Goal: Task Accomplishment & Management: Complete application form

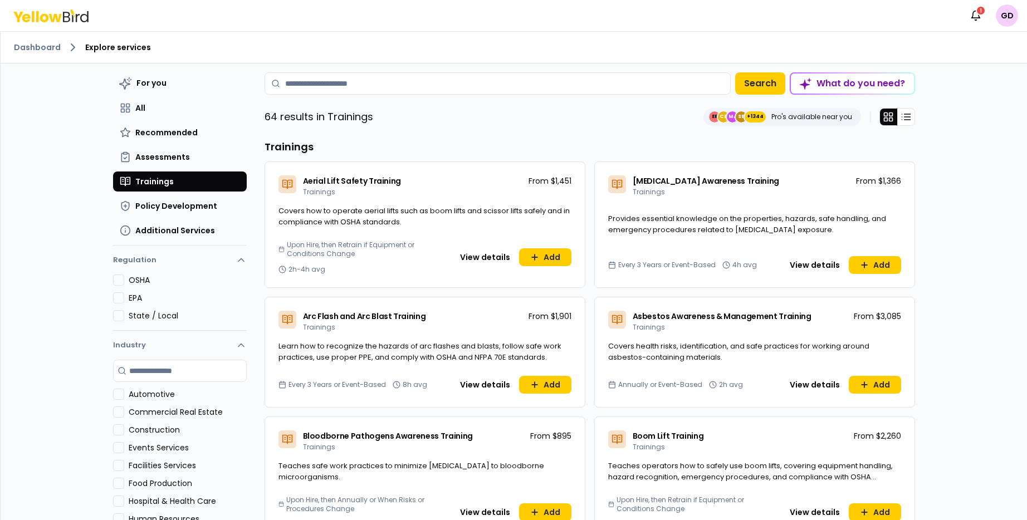
click at [378, 237] on div "Covers how to operate aerial lifts such as boom lifts and scissor lifts safely …" at bounding box center [425, 223] width 320 height 35
click at [319, 183] on span "Aerial Lift Safety Training" at bounding box center [352, 180] width 99 height 11
click at [319, 185] on span "Aerial Lift Safety Training" at bounding box center [352, 180] width 99 height 11
click at [487, 260] on button "View details" at bounding box center [484, 257] width 63 height 18
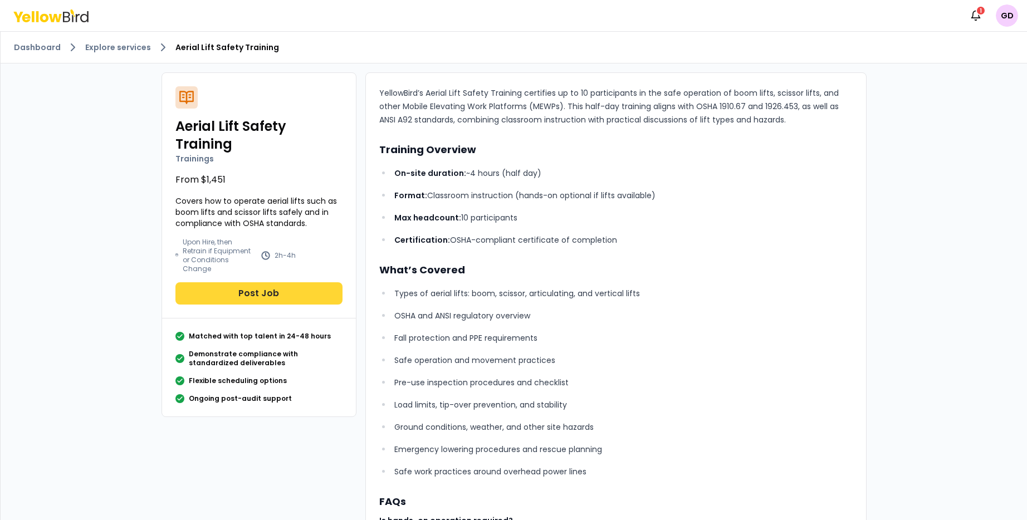
click at [255, 282] on button "Post Job" at bounding box center [258, 293] width 167 height 22
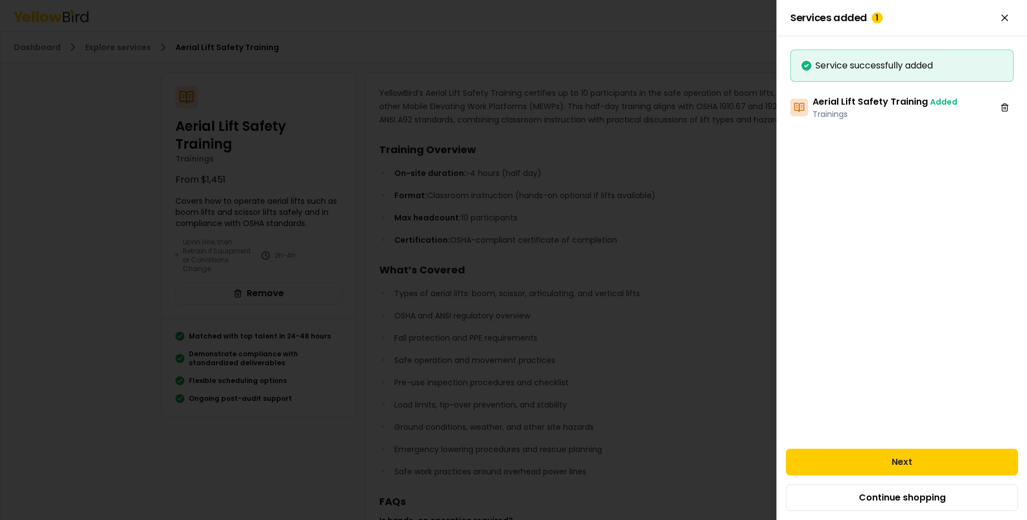
click at [888, 106] on h3 "Aerial Lift Safety Training Added" at bounding box center [885, 101] width 145 height 13
click at [931, 473] on button "Next" at bounding box center [902, 462] width 232 height 27
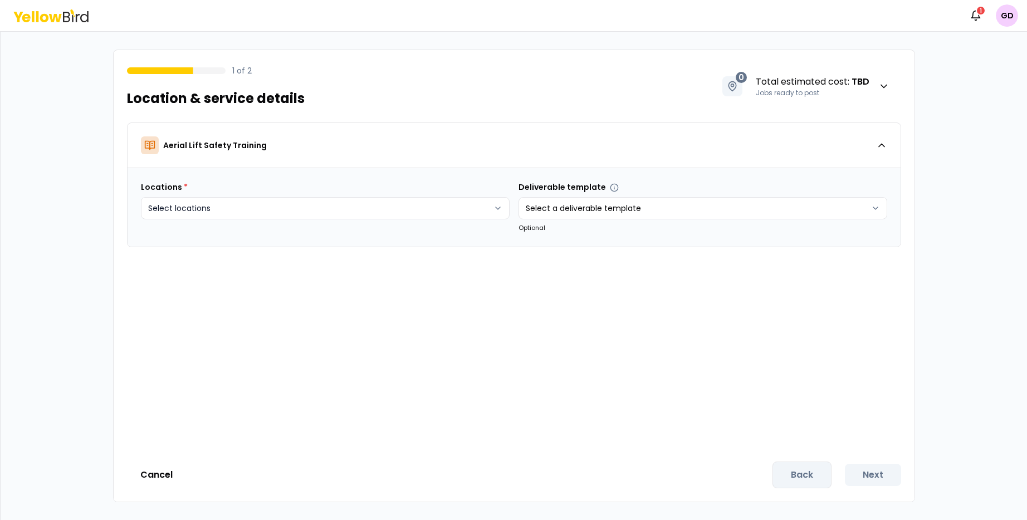
click at [491, 213] on html "Notifications 1 GD 1 of 2 Location & service details 0 Total estimated cost : T…" at bounding box center [513, 260] width 1027 height 520
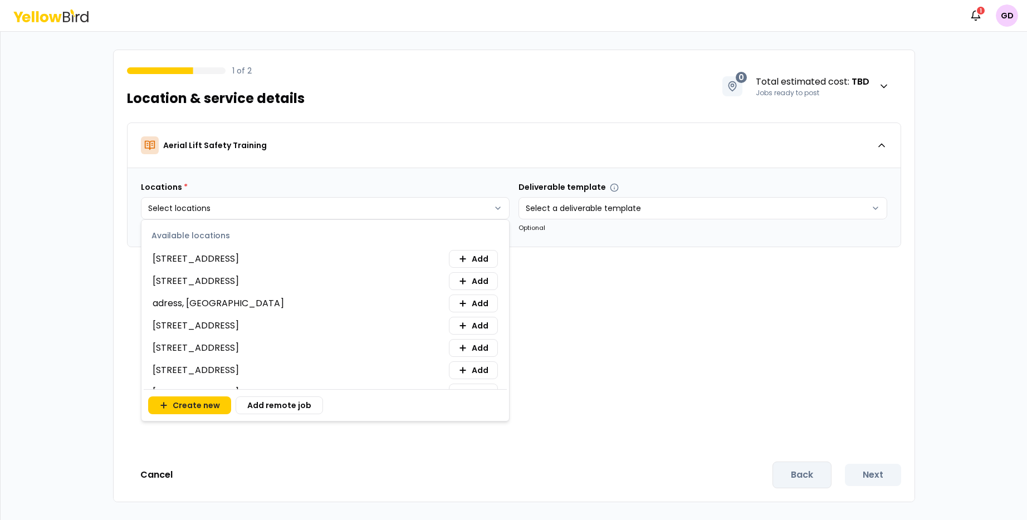
click at [419, 253] on div "[STREET_ADDRESS] Add" at bounding box center [325, 259] width 345 height 18
drag, startPoint x: 323, startPoint y: 266, endPoint x: 295, endPoint y: 279, distance: 30.9
click at [321, 266] on div "[STREET_ADDRESS] Add" at bounding box center [325, 259] width 345 height 18
click at [471, 257] on button "Add" at bounding box center [473, 259] width 49 height 18
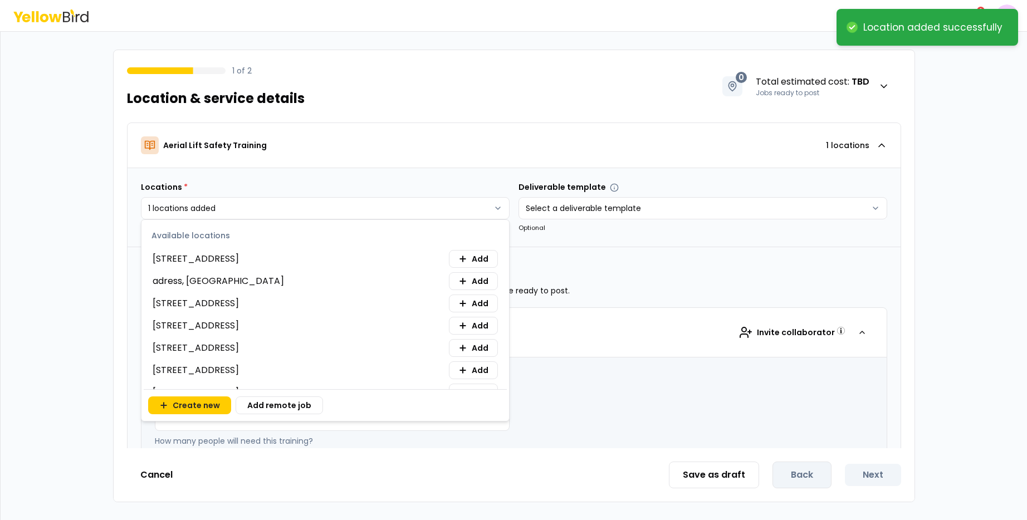
click at [826, 238] on html "**********" at bounding box center [513, 260] width 1027 height 520
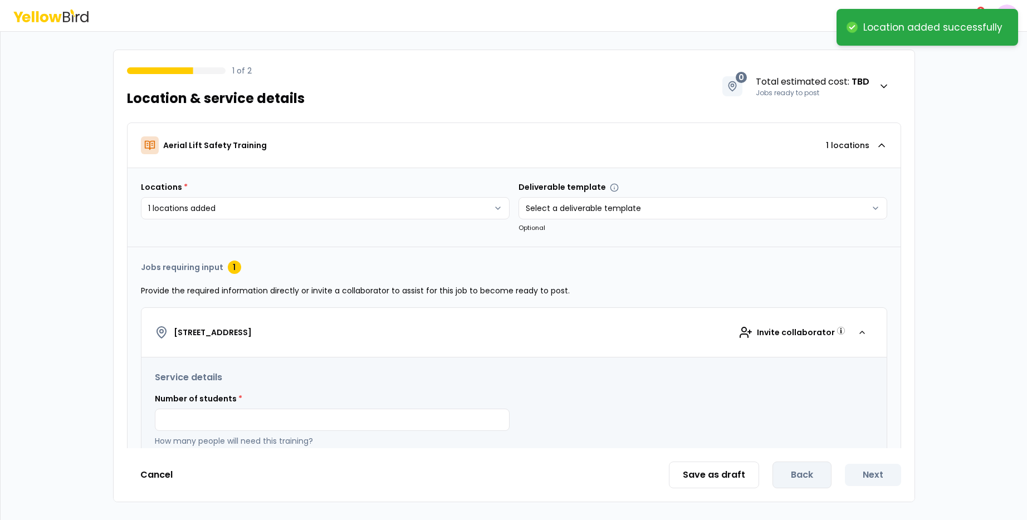
click at [839, 212] on html "**********" at bounding box center [513, 260] width 1027 height 520
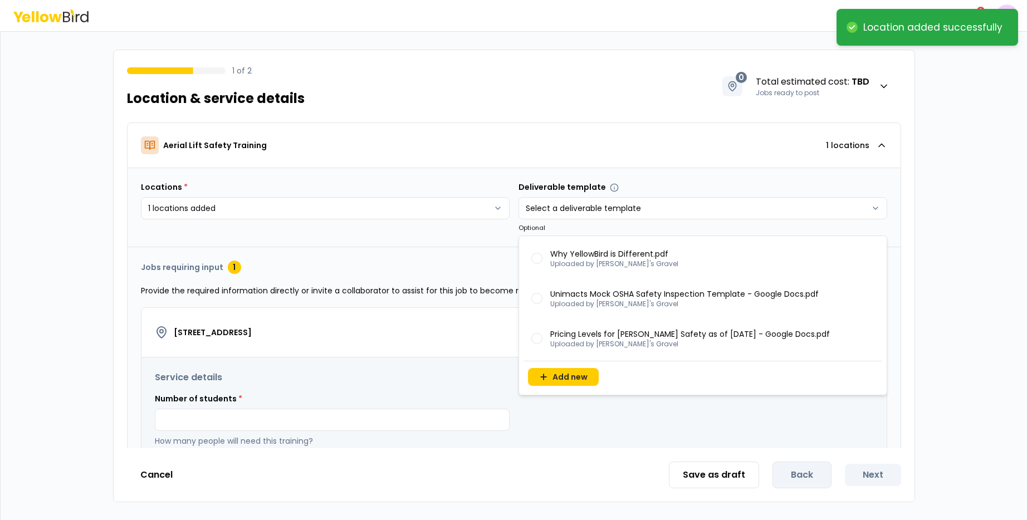
click at [973, 272] on html "**********" at bounding box center [513, 260] width 1027 height 520
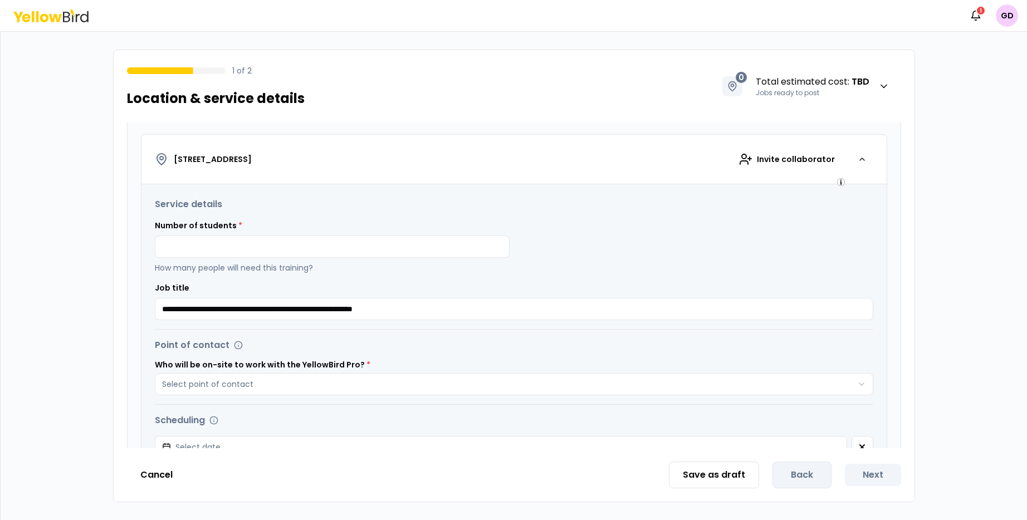
scroll to position [174, 0]
click at [367, 250] on input at bounding box center [332, 246] width 355 height 22
type input "*"
click at [584, 252] on div "Number of students * * How many people will need this training?" at bounding box center [514, 245] width 719 height 53
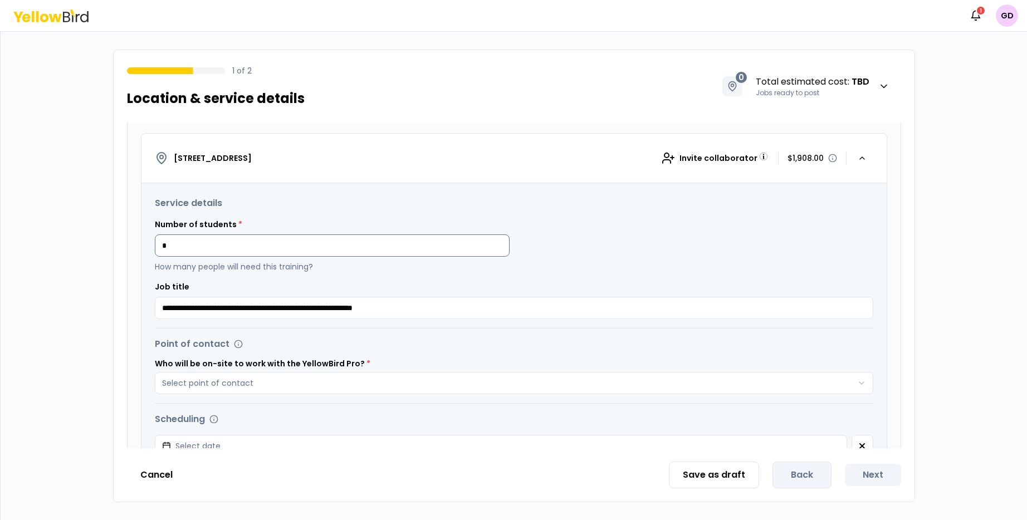
drag, startPoint x: 292, startPoint y: 253, endPoint x: 290, endPoint y: 247, distance: 7.0
click at [291, 252] on input "*" at bounding box center [332, 246] width 355 height 22
click at [290, 247] on input "*" at bounding box center [332, 246] width 355 height 22
click at [409, 208] on h3 "Service details" at bounding box center [514, 203] width 719 height 13
drag, startPoint x: 257, startPoint y: 256, endPoint x: 261, endPoint y: 245, distance: 11.5
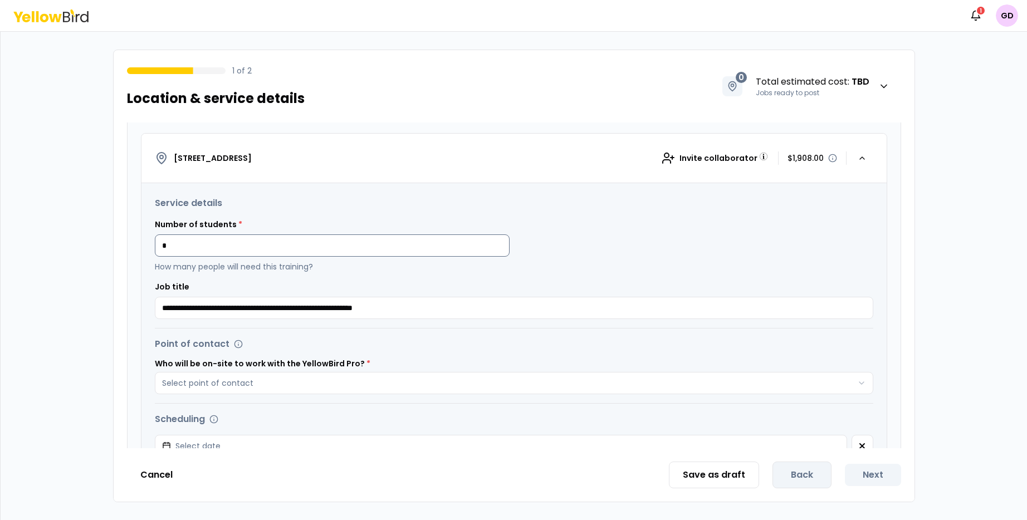
click at [257, 255] on input "*" at bounding box center [332, 246] width 355 height 22
click at [264, 252] on input "**" at bounding box center [332, 246] width 355 height 22
type input "*"
drag, startPoint x: 527, startPoint y: 227, endPoint x: 509, endPoint y: 228, distance: 19.0
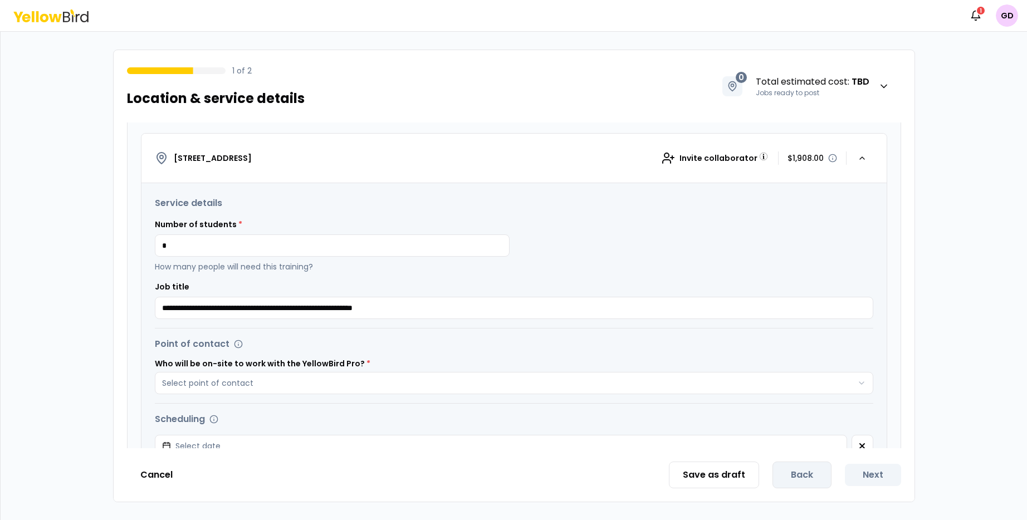
click at [527, 227] on div "Number of students * * How many people will need this training?" at bounding box center [514, 245] width 719 height 53
click at [529, 226] on div "Number of students * * How many people will need this training?" at bounding box center [514, 245] width 719 height 53
drag, startPoint x: 247, startPoint y: 250, endPoint x: 236, endPoint y: 242, distance: 14.4
click at [246, 248] on input "*" at bounding box center [332, 246] width 355 height 22
type input "*"
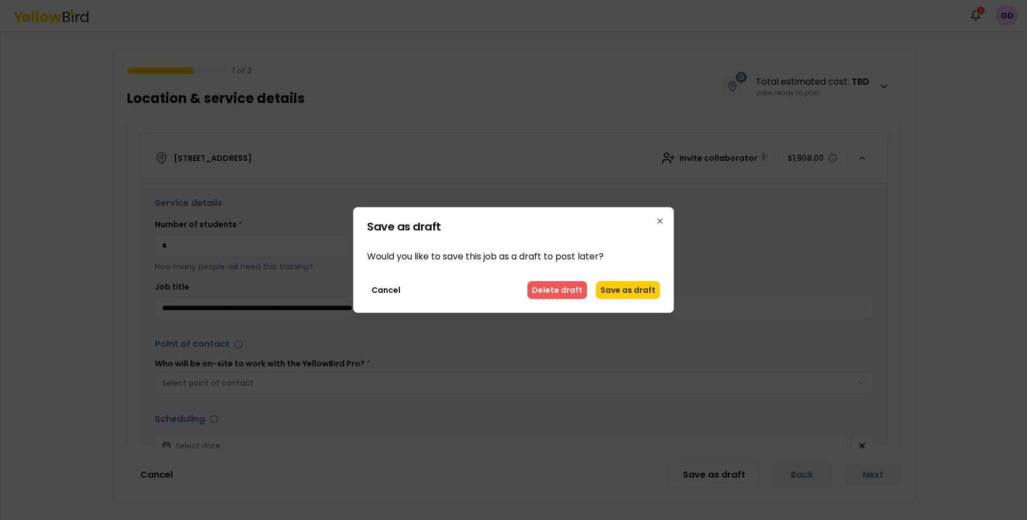
click at [574, 293] on button "Delete draft" at bounding box center [557, 290] width 60 height 18
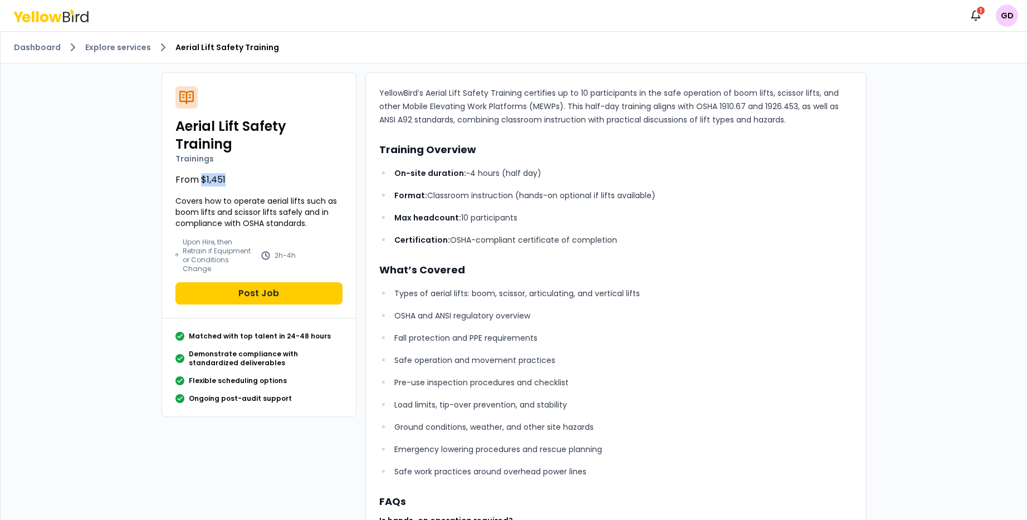
drag, startPoint x: 203, startPoint y: 180, endPoint x: 227, endPoint y: 183, distance: 24.1
click at [226, 180] on p "From $1,451" at bounding box center [258, 179] width 167 height 13
click at [262, 282] on button "Post Job" at bounding box center [258, 293] width 167 height 22
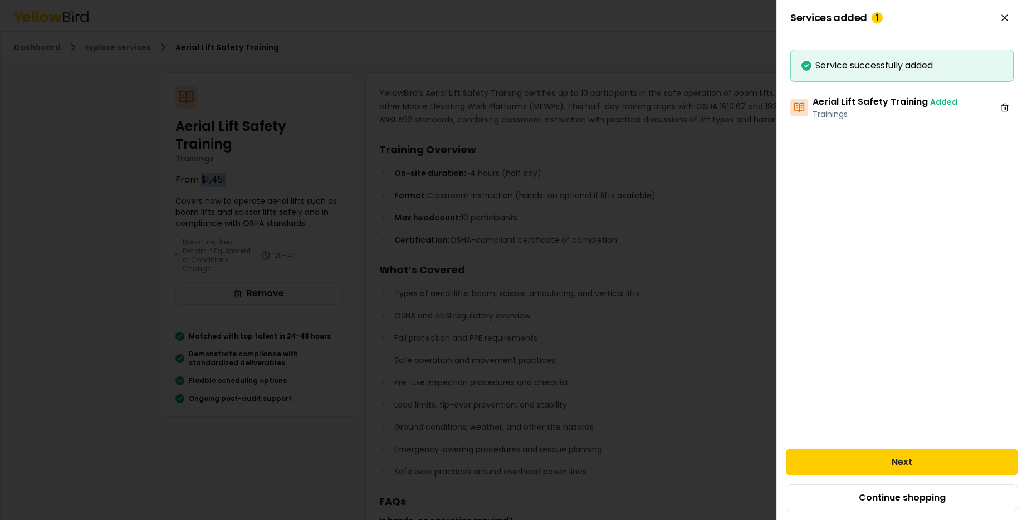
click at [812, 428] on div "Services added 1 You can add more services to your job. Success Service success…" at bounding box center [901, 260] width 251 height 520
click at [838, 466] on button "Next" at bounding box center [902, 462] width 232 height 27
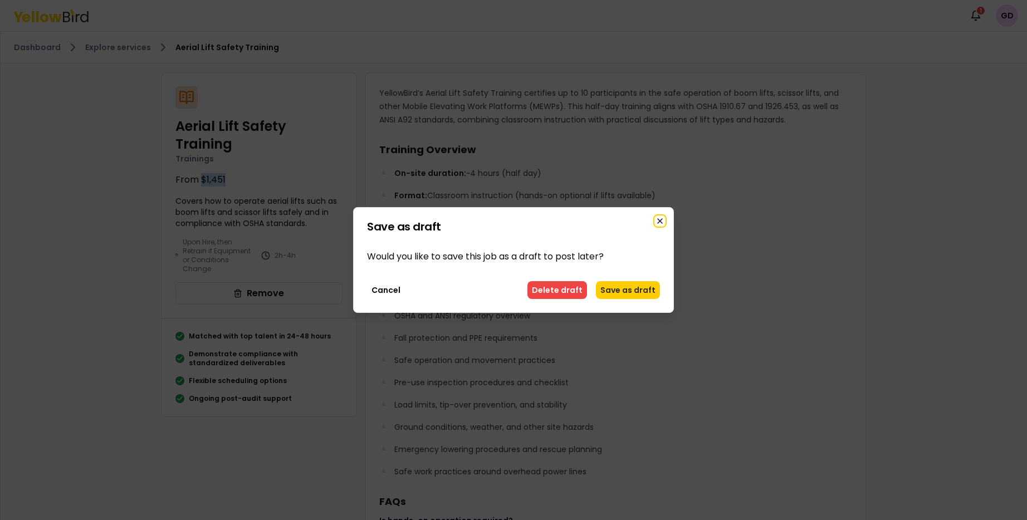
click at [657, 221] on icon "button" at bounding box center [660, 221] width 9 height 9
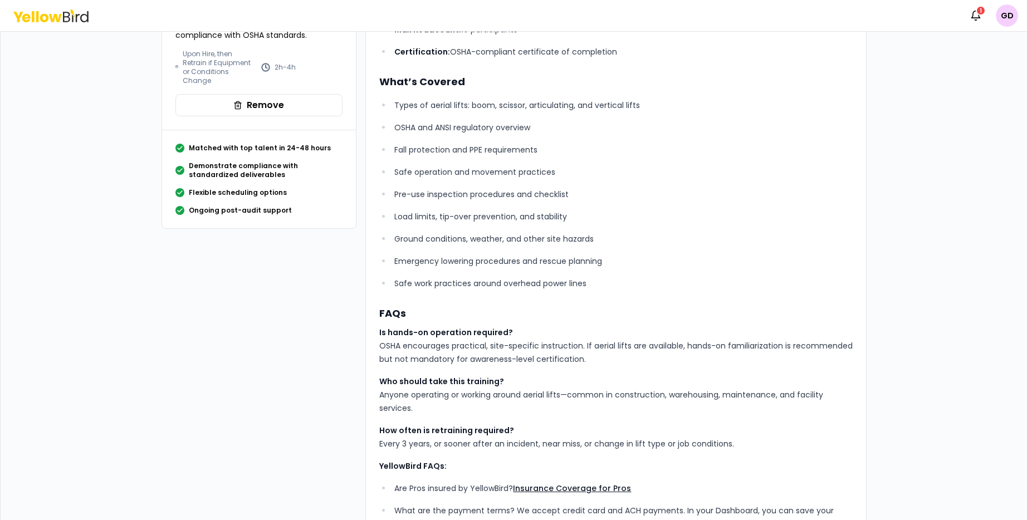
scroll to position [189, 0]
click at [253, 96] on button "Remove" at bounding box center [258, 104] width 167 height 22
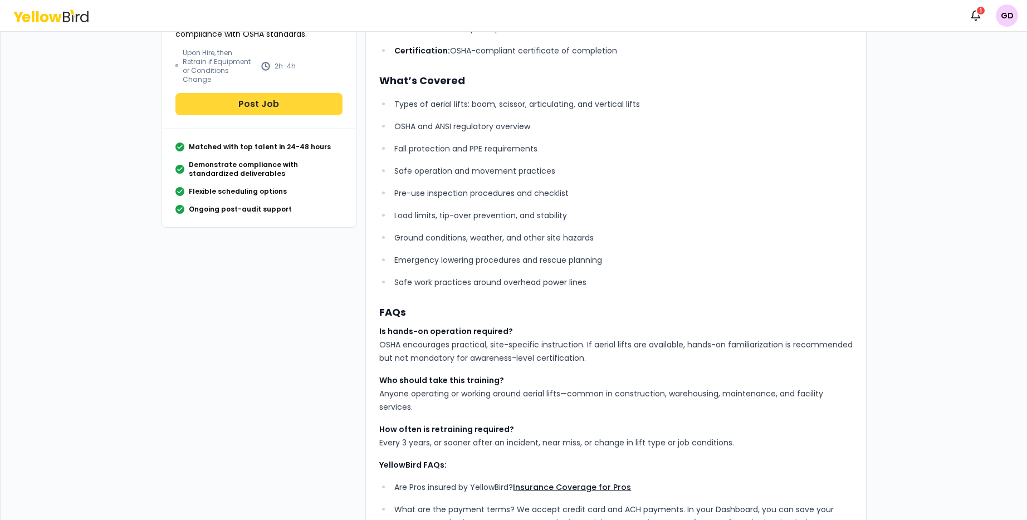
click at [254, 95] on button "Post Job" at bounding box center [258, 104] width 167 height 22
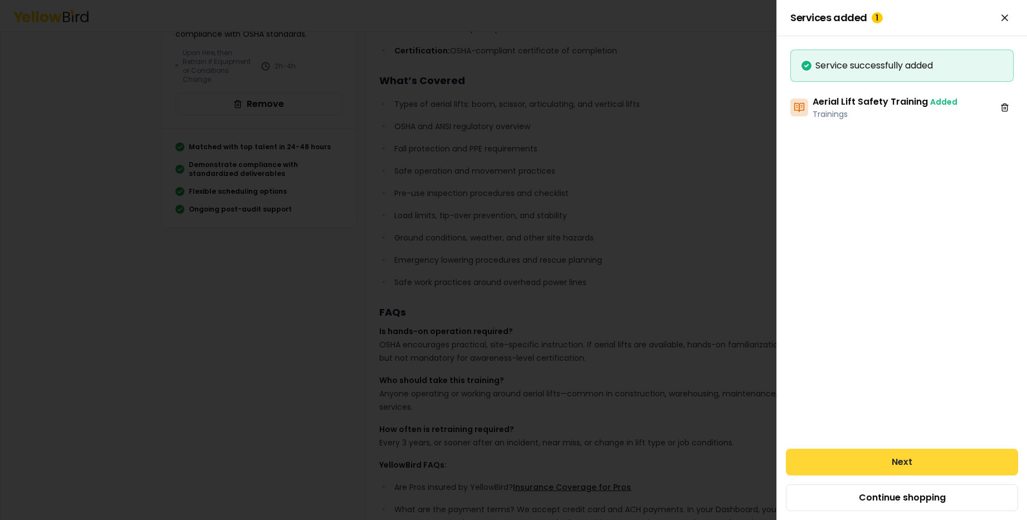
click at [926, 462] on button "Next" at bounding box center [902, 462] width 232 height 27
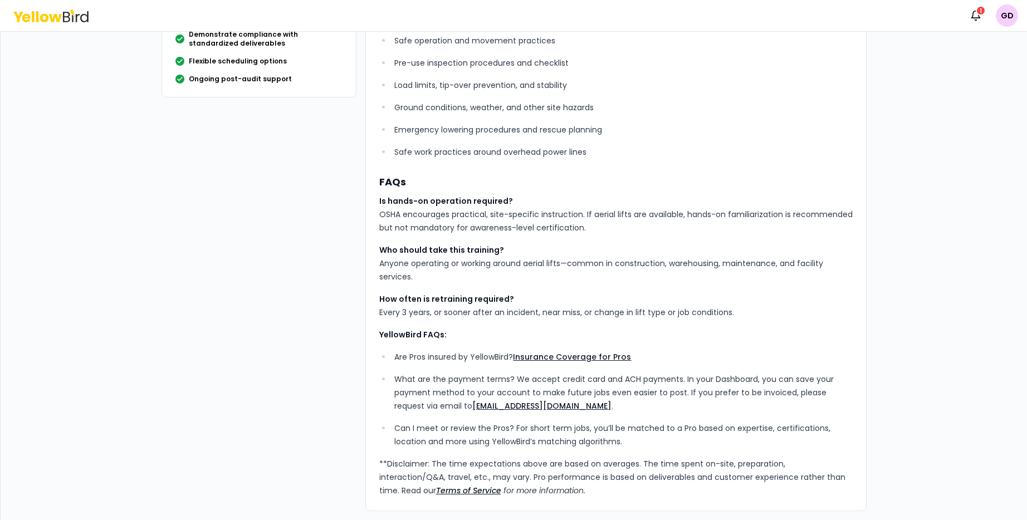
scroll to position [0, 0]
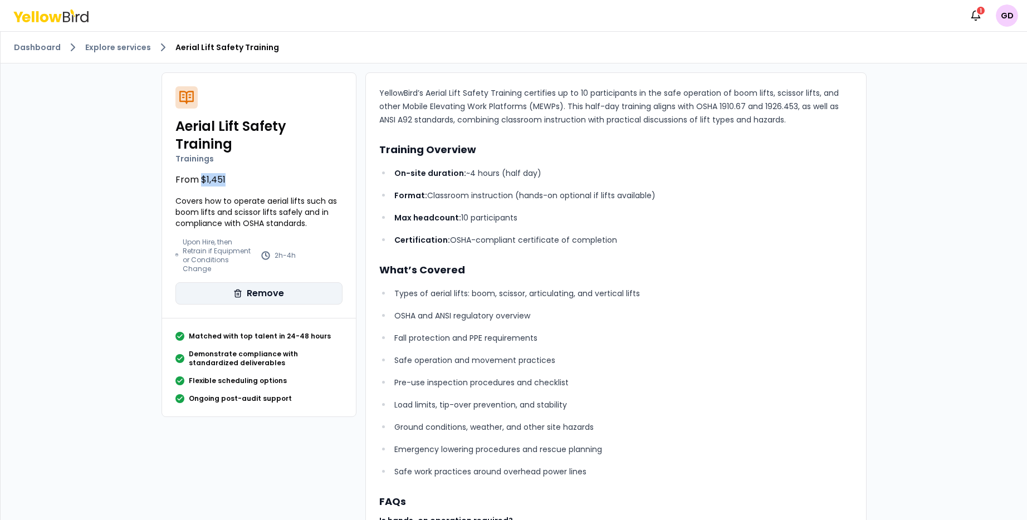
click at [258, 293] on button "Remove" at bounding box center [258, 293] width 167 height 22
click at [262, 291] on button "Post Job" at bounding box center [258, 293] width 167 height 22
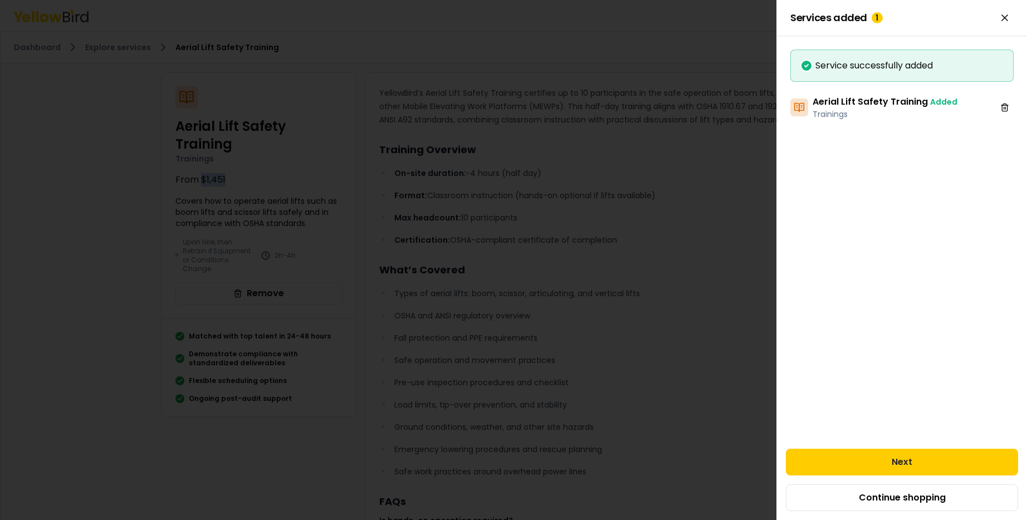
drag, startPoint x: 854, startPoint y: 100, endPoint x: 848, endPoint y: 103, distance: 6.7
click at [853, 100] on h3 "Aerial Lift Safety Training Added" at bounding box center [885, 101] width 145 height 13
click at [847, 103] on h3 "Aerial Lift Safety Training Added" at bounding box center [885, 101] width 145 height 13
click at [912, 458] on button "Next" at bounding box center [902, 462] width 232 height 27
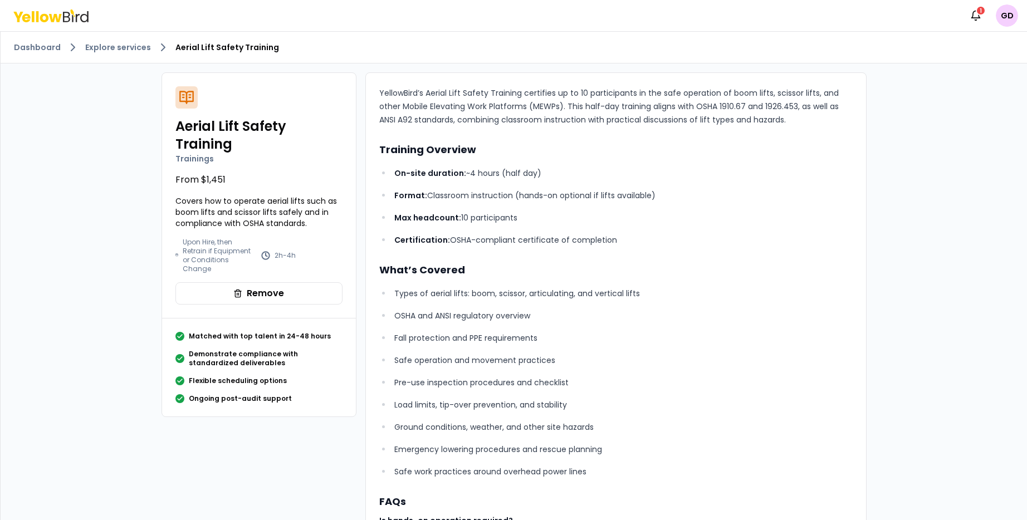
drag, startPoint x: 187, startPoint y: 45, endPoint x: 185, endPoint y: 37, distance: 8.0
click at [186, 40] on div "Dashboard Explore services Aerial Lift Safety Training" at bounding box center [514, 48] width 1027 height 32
click at [266, 285] on button "Remove" at bounding box center [258, 293] width 167 height 22
click at [101, 50] on link "Explore services" at bounding box center [118, 47] width 66 height 11
drag, startPoint x: 37, startPoint y: 51, endPoint x: 63, endPoint y: 9, distance: 49.6
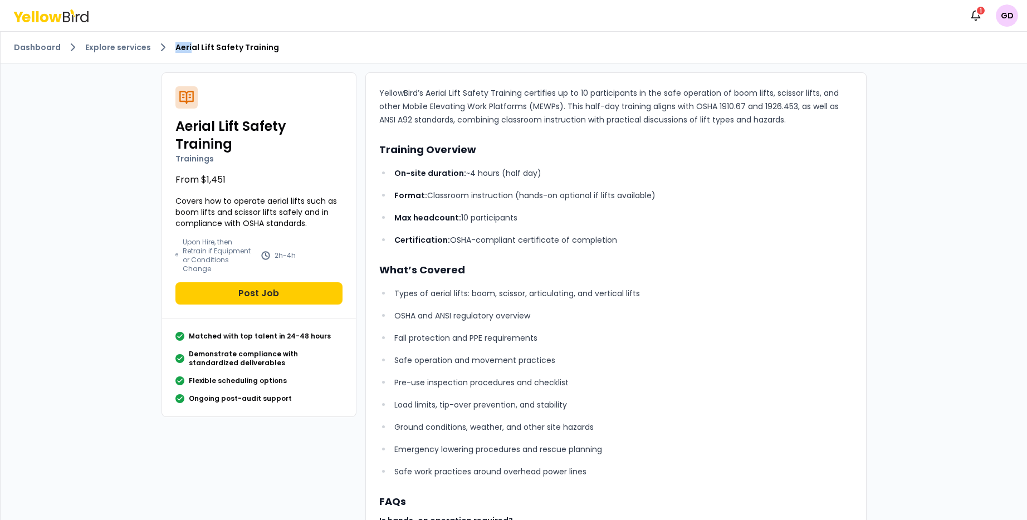
click at [37, 50] on link "Dashboard" at bounding box center [37, 47] width 47 height 11
drag, startPoint x: 63, startPoint y: 9, endPoint x: 60, endPoint y: 19, distance: 10.8
click at [63, 9] on icon at bounding box center [50, 15] width 75 height 13
click at [59, 19] on icon at bounding box center [55, 17] width 13 height 8
click at [1012, 18] on html "Notifications 1 GD Dashboard Explore services Aerial Lift Safety Training Aeria…" at bounding box center [513, 260] width 1027 height 520
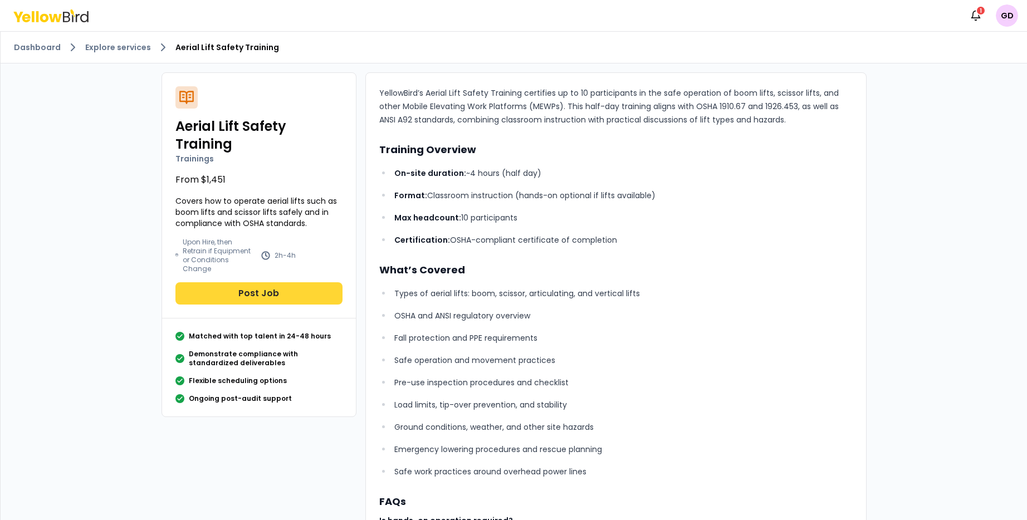
click at [265, 286] on button "Post Job" at bounding box center [258, 293] width 167 height 22
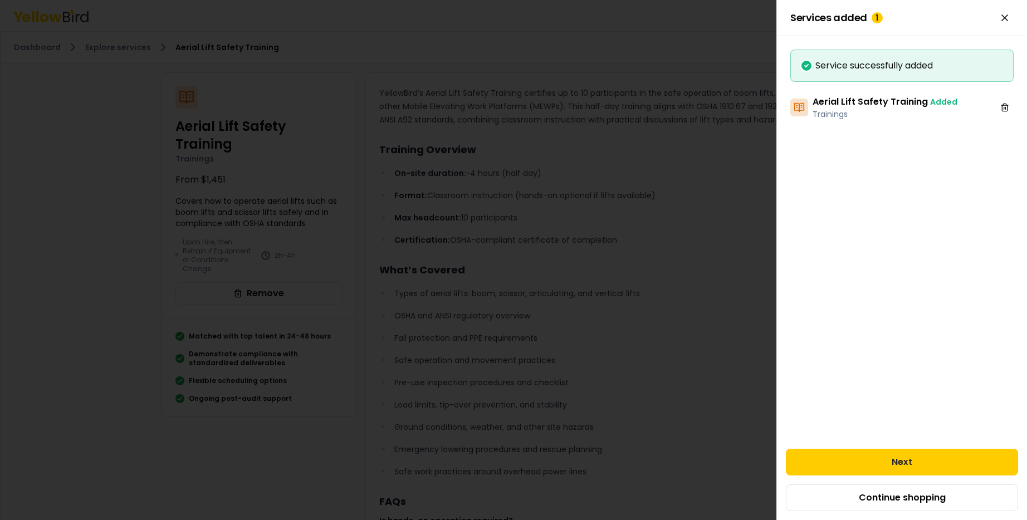
click at [868, 115] on p "Trainings" at bounding box center [885, 114] width 145 height 11
click at [924, 463] on button "Next" at bounding box center [902, 462] width 232 height 27
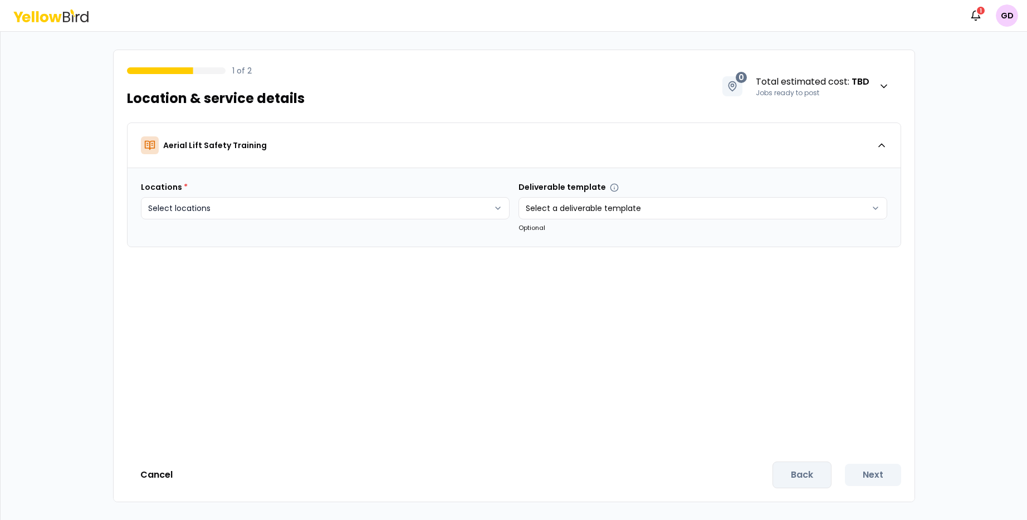
click at [363, 210] on html "Notifications 1 GD 1 of 2 Location & service details 0 Total estimated cost : T…" at bounding box center [513, 260] width 1027 height 520
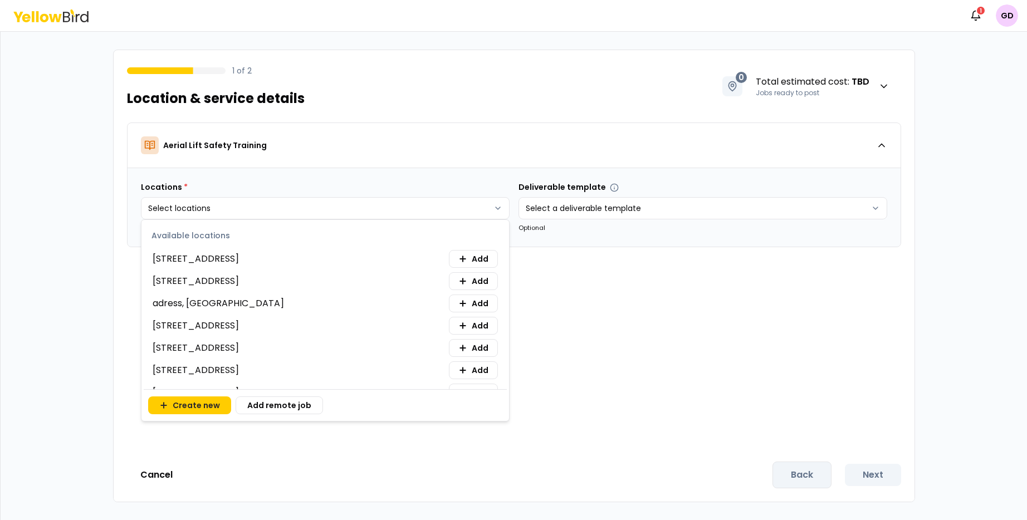
click at [239, 263] on span "[STREET_ADDRESS]" at bounding box center [196, 258] width 86 height 13
click at [483, 265] on button "Add" at bounding box center [473, 259] width 49 height 18
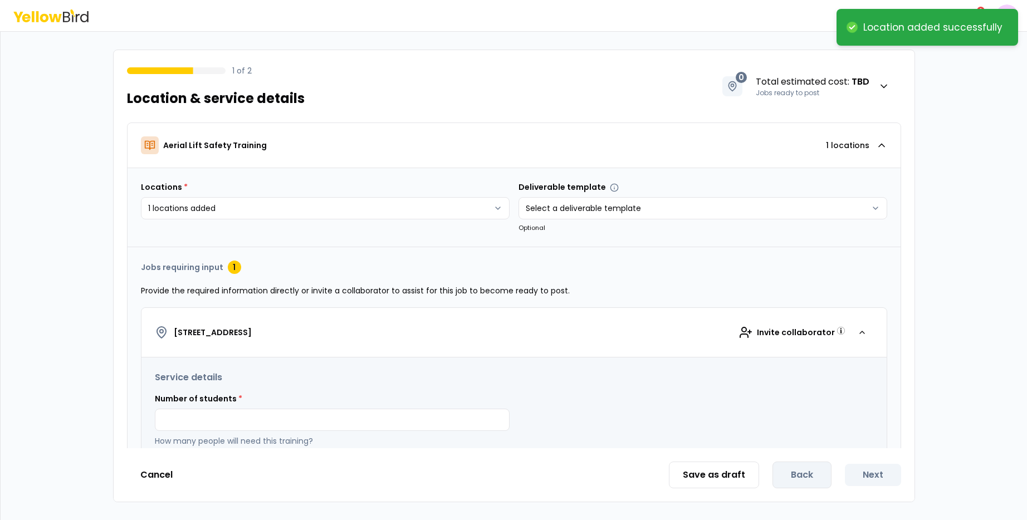
drag, startPoint x: 715, startPoint y: 280, endPoint x: 715, endPoint y: 286, distance: 6.1
click at [715, 280] on html "**********" at bounding box center [513, 260] width 1027 height 520
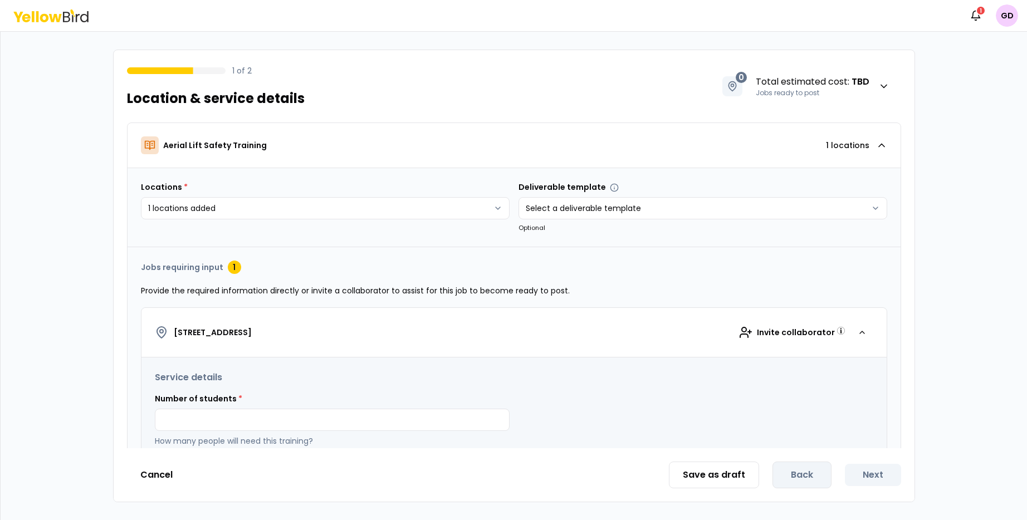
scroll to position [58, 0]
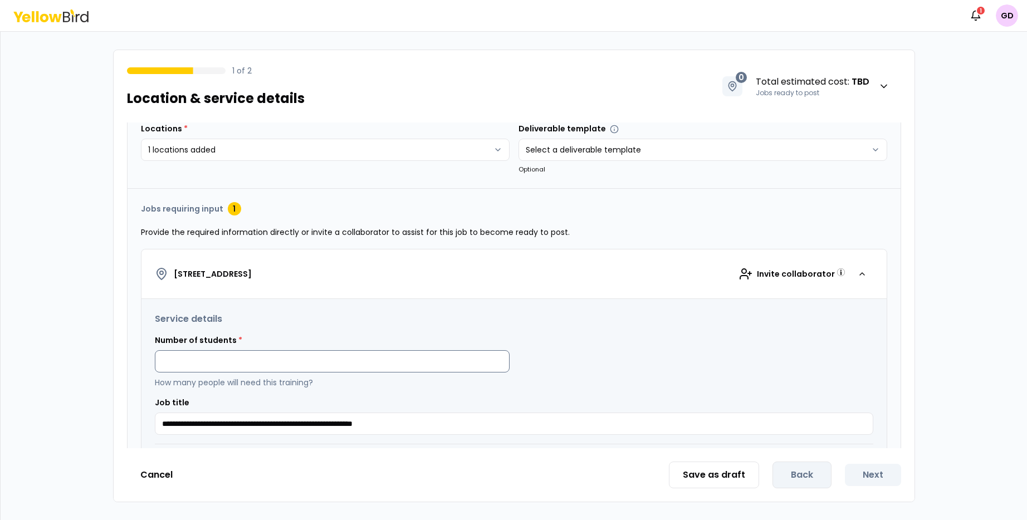
click at [206, 365] on input at bounding box center [332, 361] width 355 height 22
type input "*"
drag, startPoint x: 319, startPoint y: 331, endPoint x: 384, endPoint y: 321, distance: 66.0
click at [342, 325] on div "**********" at bounding box center [514, 373] width 719 height 123
click at [982, 11] on div "1" at bounding box center [981, 11] width 10 height 10
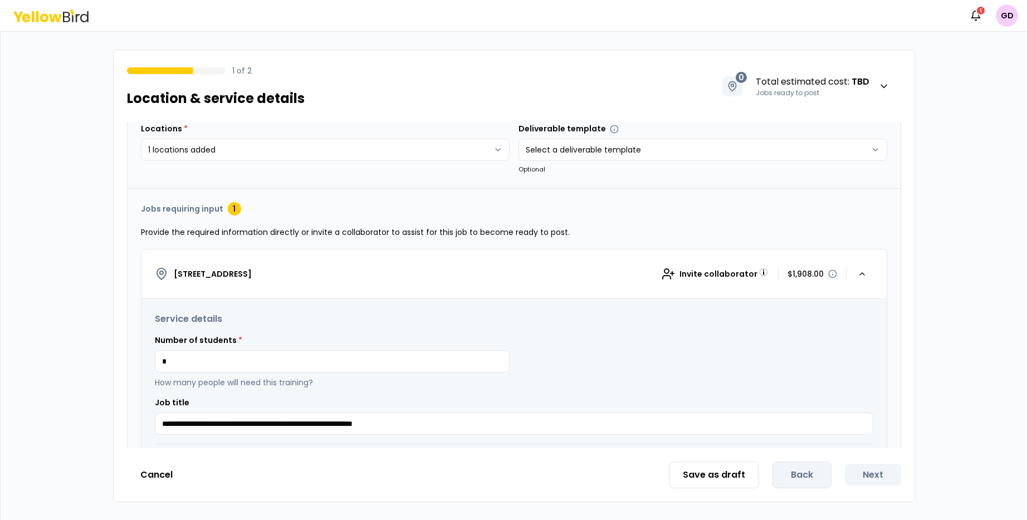
click at [35, 14] on icon at bounding box center [50, 15] width 75 height 13
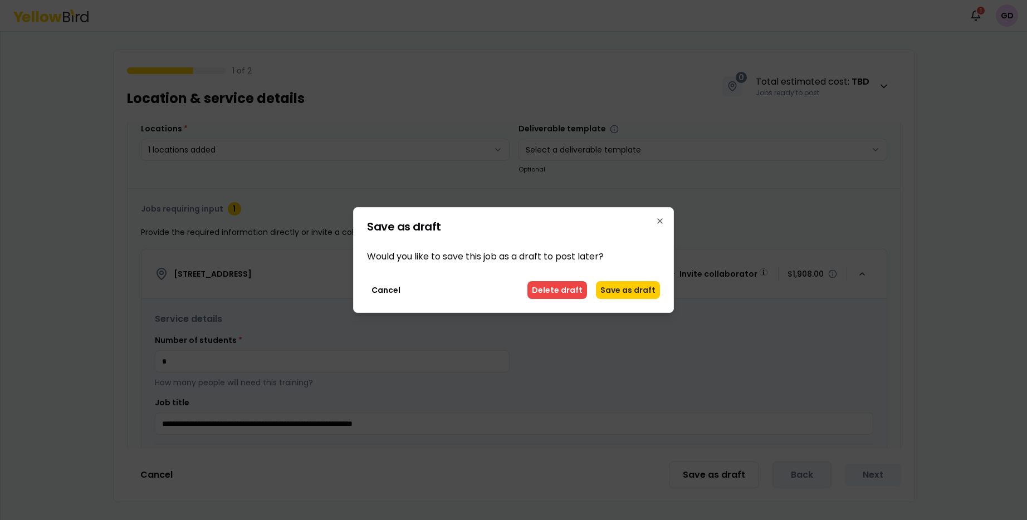
drag, startPoint x: 565, startPoint y: 281, endPoint x: 561, endPoint y: 288, distance: 7.7
click at [564, 284] on button "Delete draft" at bounding box center [557, 290] width 60 height 18
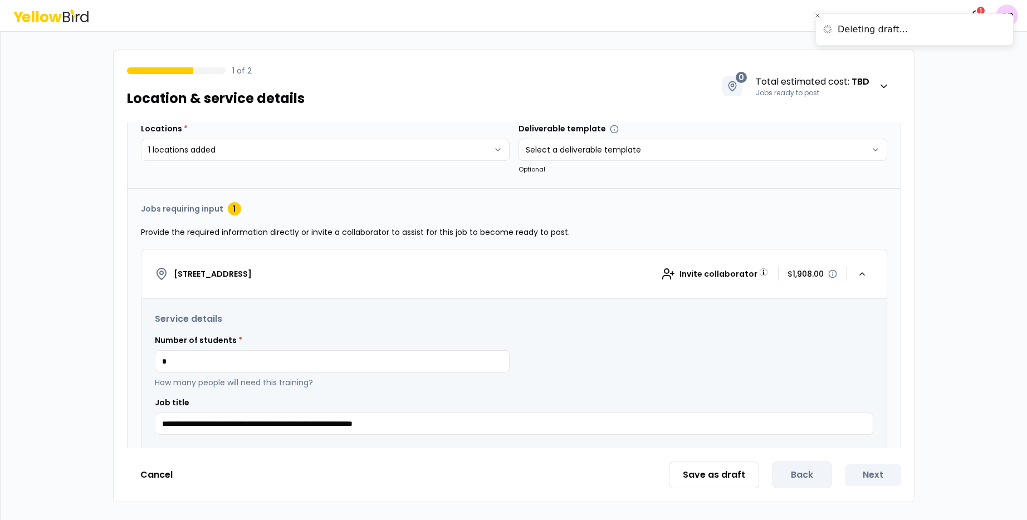
click at [560, 288] on button "[STREET_ADDRESS] Invite collaborator $1,908.00" at bounding box center [513, 275] width 745 height 50
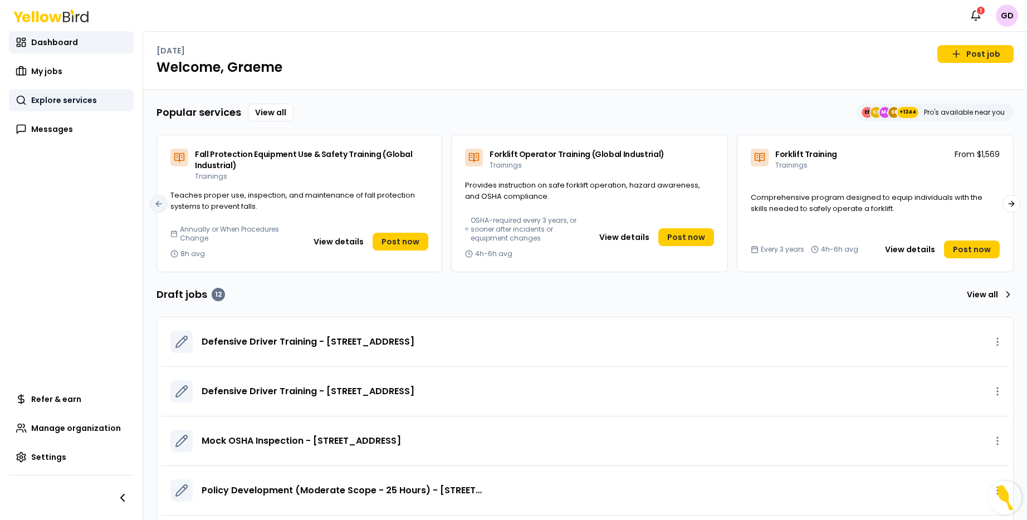
click at [40, 96] on span "Explore services" at bounding box center [64, 100] width 66 height 11
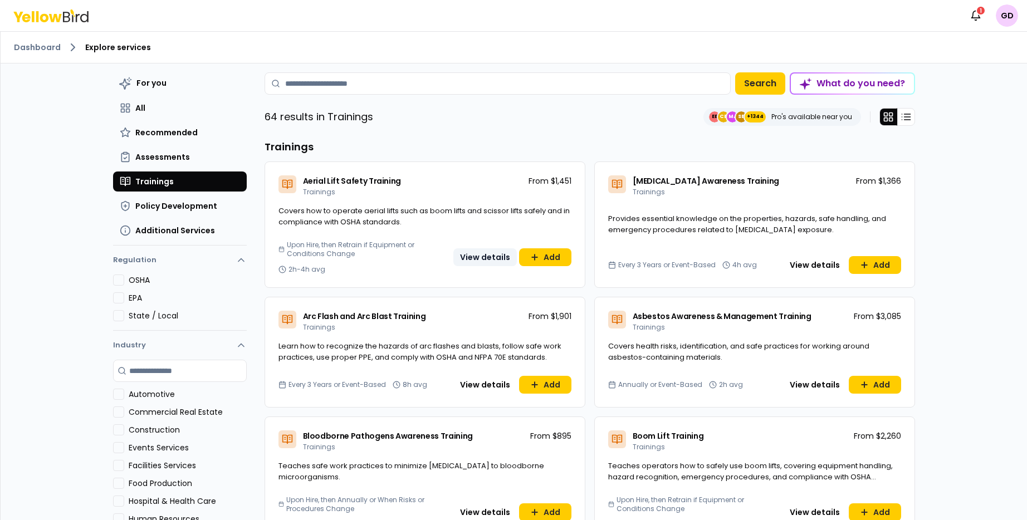
click at [492, 259] on button "View details" at bounding box center [484, 257] width 63 height 18
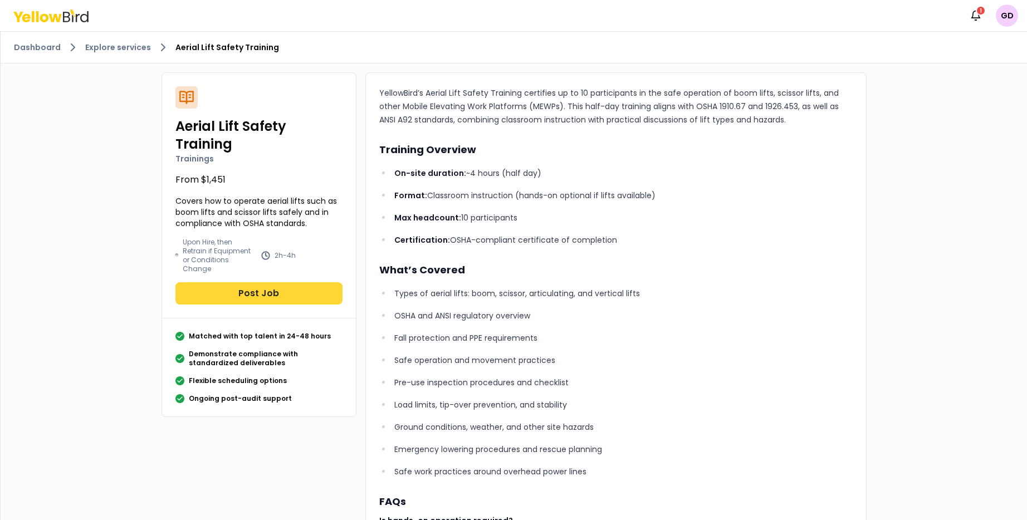
click at [241, 287] on button "Post Job" at bounding box center [258, 293] width 167 height 22
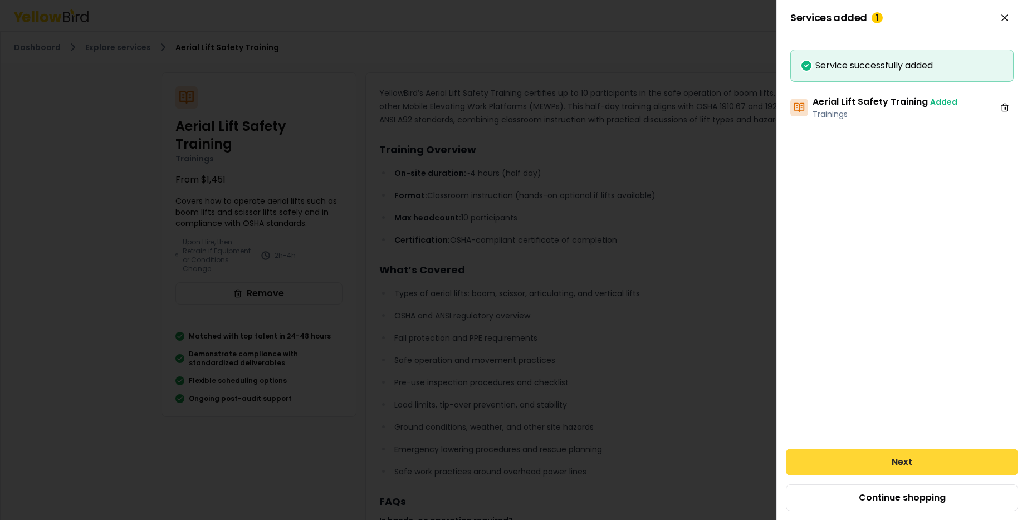
click at [941, 464] on button "Next" at bounding box center [902, 462] width 232 height 27
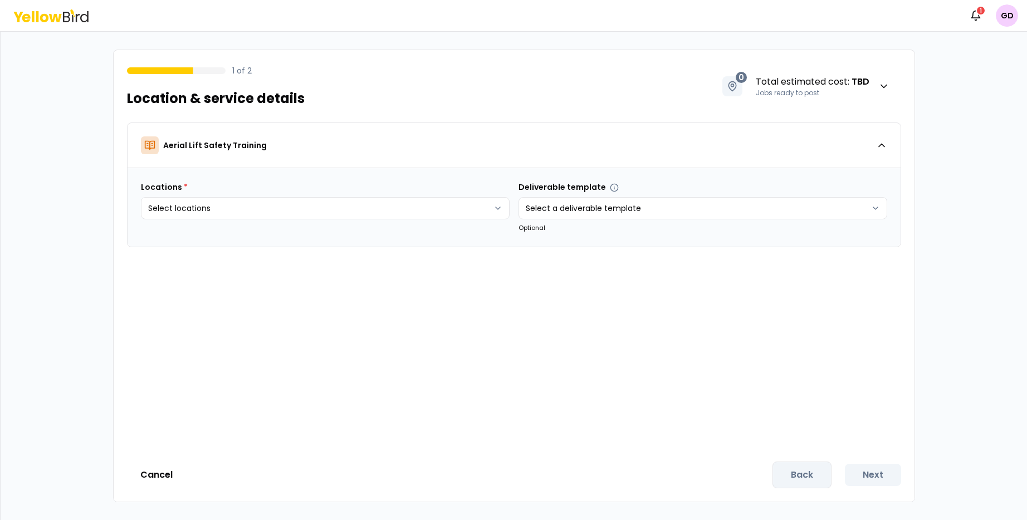
click at [375, 206] on html "Notifications 1 GD 1 of 2 Location & service details 0 Total estimated cost : T…" at bounding box center [513, 260] width 1027 height 520
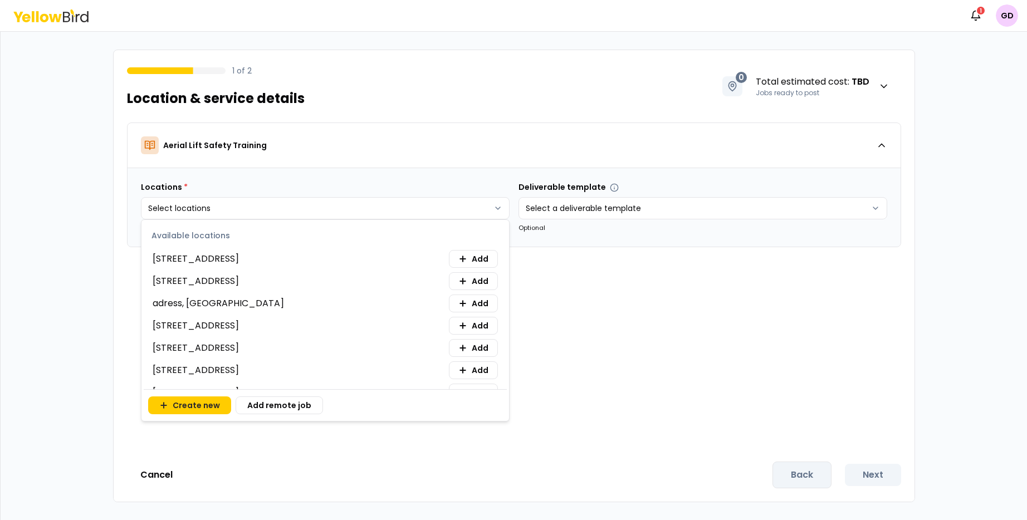
click at [344, 257] on div "[STREET_ADDRESS] Add" at bounding box center [325, 259] width 345 height 18
click at [490, 256] on button "Add" at bounding box center [473, 259] width 49 height 18
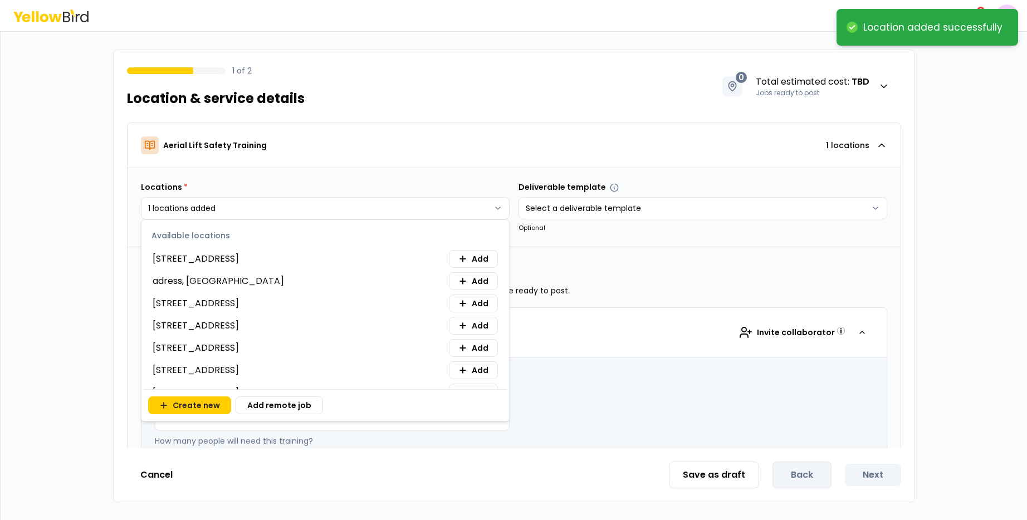
drag, startPoint x: 955, startPoint y: 172, endPoint x: 914, endPoint y: 188, distance: 44.5
click at [955, 172] on html "**********" at bounding box center [513, 260] width 1027 height 520
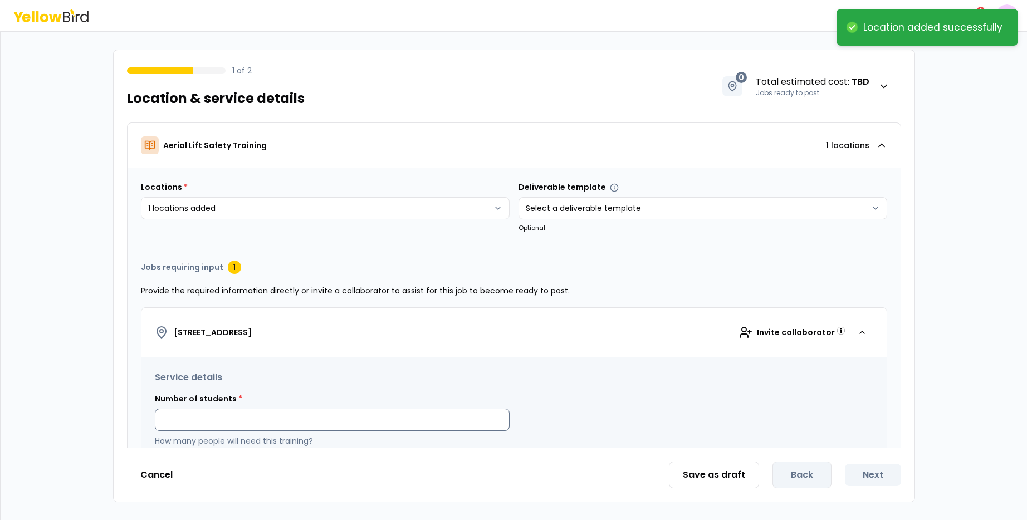
click at [227, 424] on input at bounding box center [332, 420] width 355 height 22
type input "*"
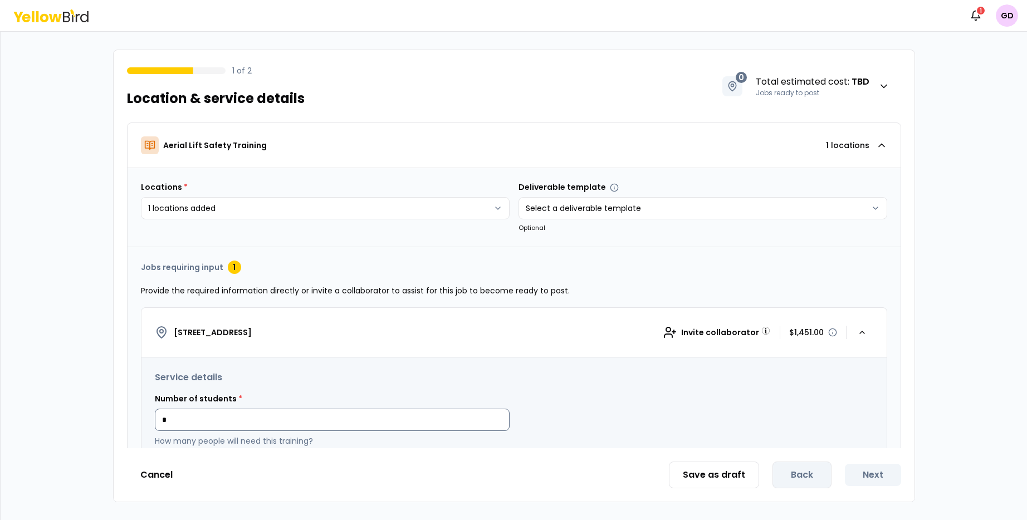
click at [302, 426] on input "*" at bounding box center [332, 420] width 355 height 22
click at [294, 419] on input "*" at bounding box center [332, 420] width 355 height 22
type input "**"
drag, startPoint x: 204, startPoint y: 418, endPoint x: 154, endPoint y: 419, distance: 50.1
click at [155, 419] on input "**" at bounding box center [332, 420] width 355 height 22
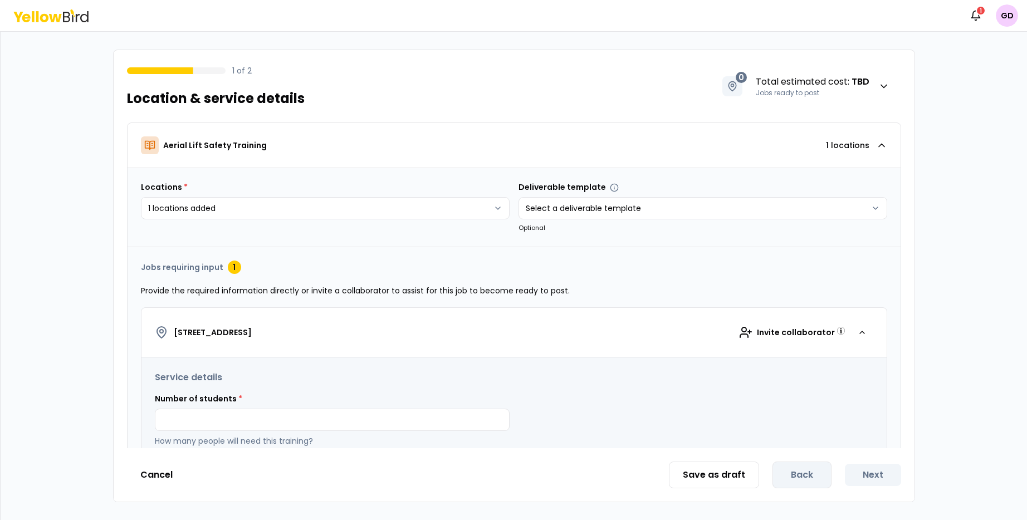
click at [43, 16] on icon at bounding box center [50, 15] width 75 height 13
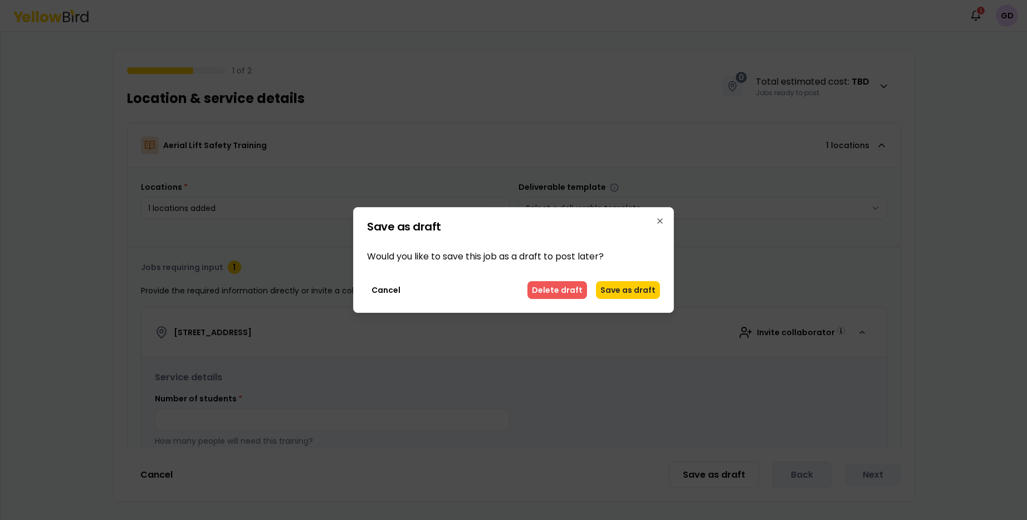
click at [576, 289] on button "Delete draft" at bounding box center [557, 290] width 60 height 18
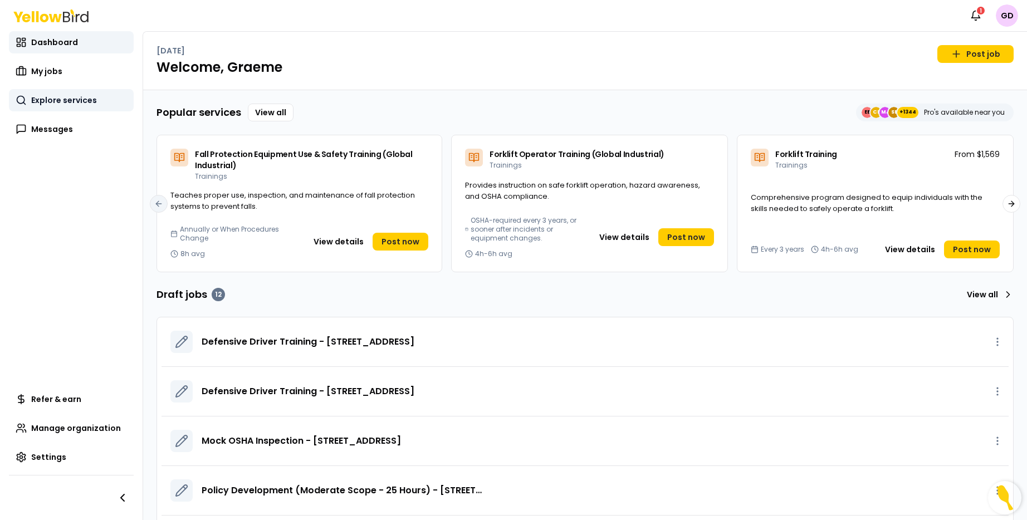
click at [35, 100] on span "Explore services" at bounding box center [64, 100] width 66 height 11
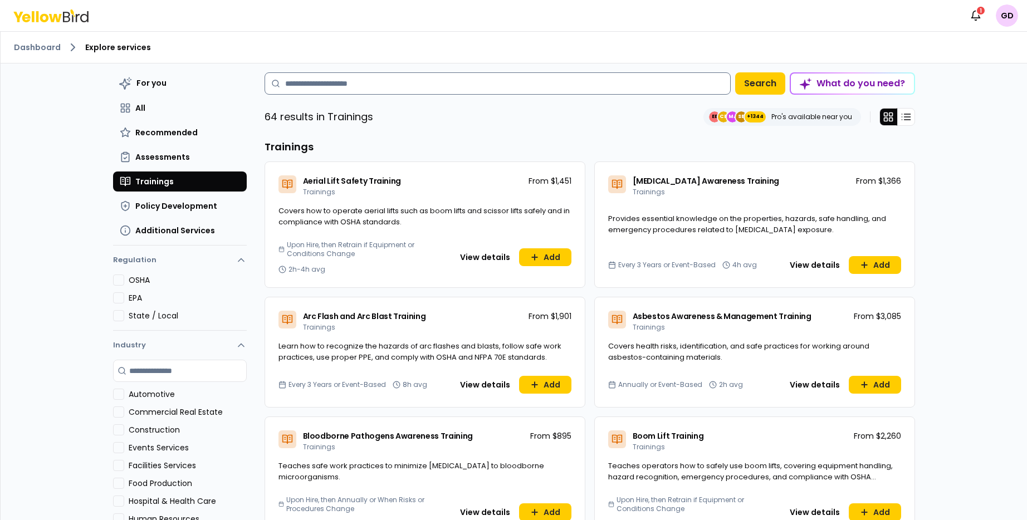
click at [345, 88] on input at bounding box center [498, 83] width 466 height 22
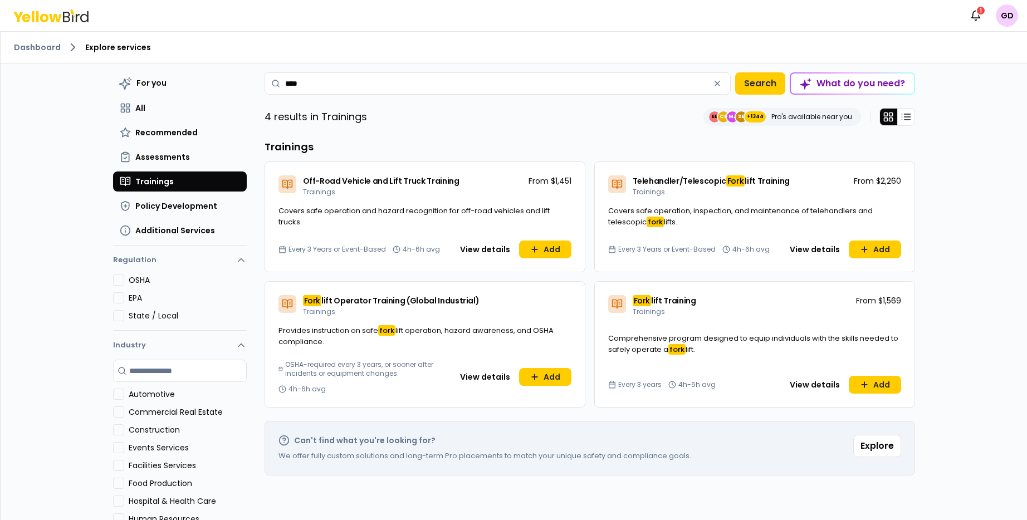
type input "****"
click at [752, 343] on span "Comprehensive program designed to equip individuals with the skills needed to s…" at bounding box center [753, 344] width 290 height 22
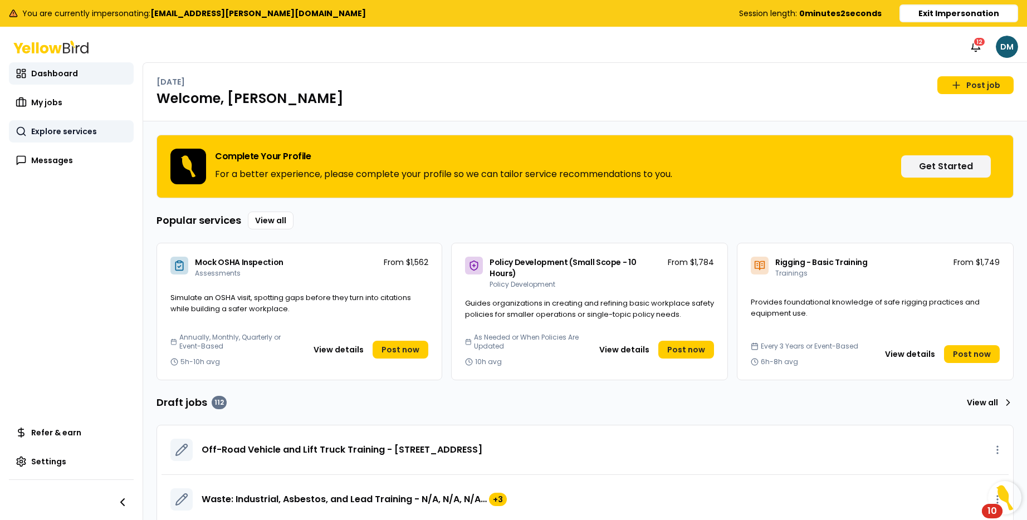
click at [66, 130] on span "Explore services" at bounding box center [64, 131] width 66 height 11
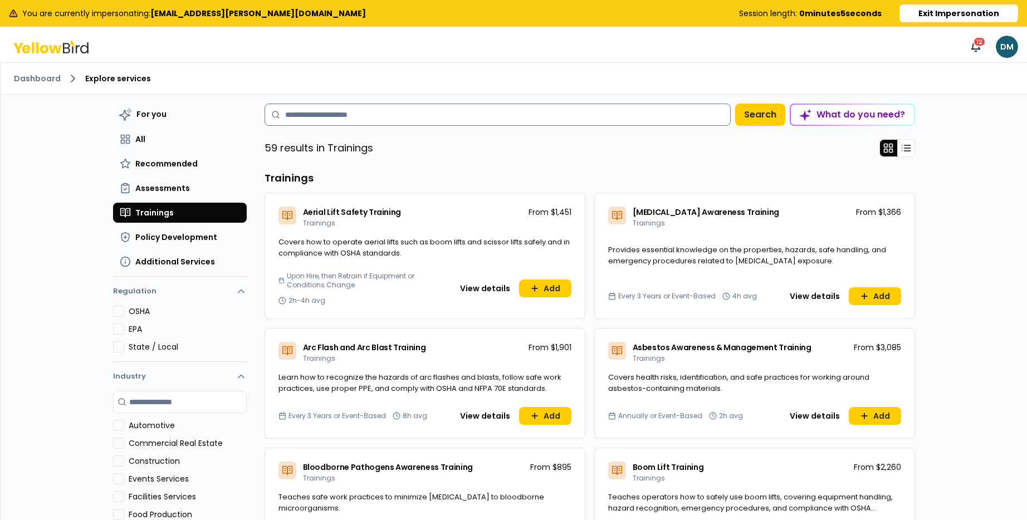
click at [313, 114] on input at bounding box center [498, 115] width 466 height 22
type input "********"
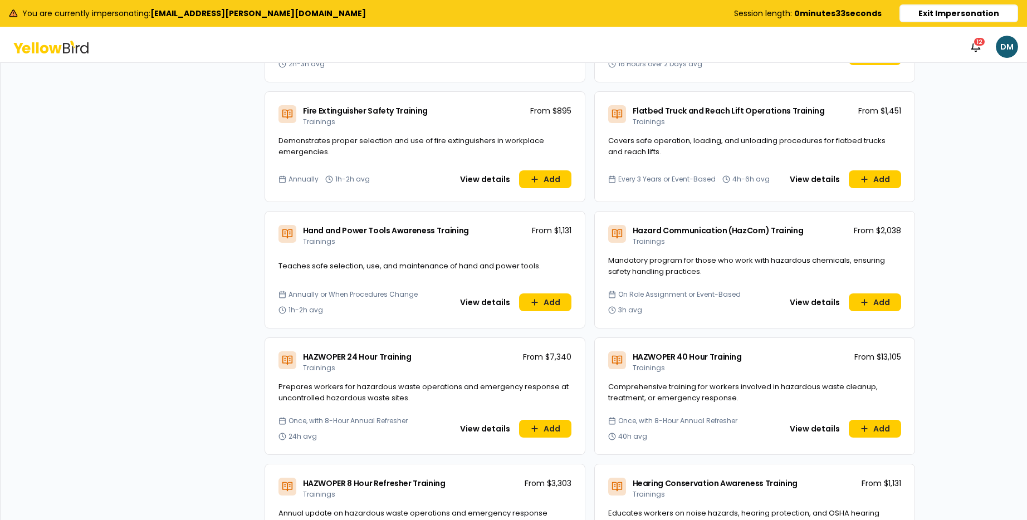
scroll to position [1265, 0]
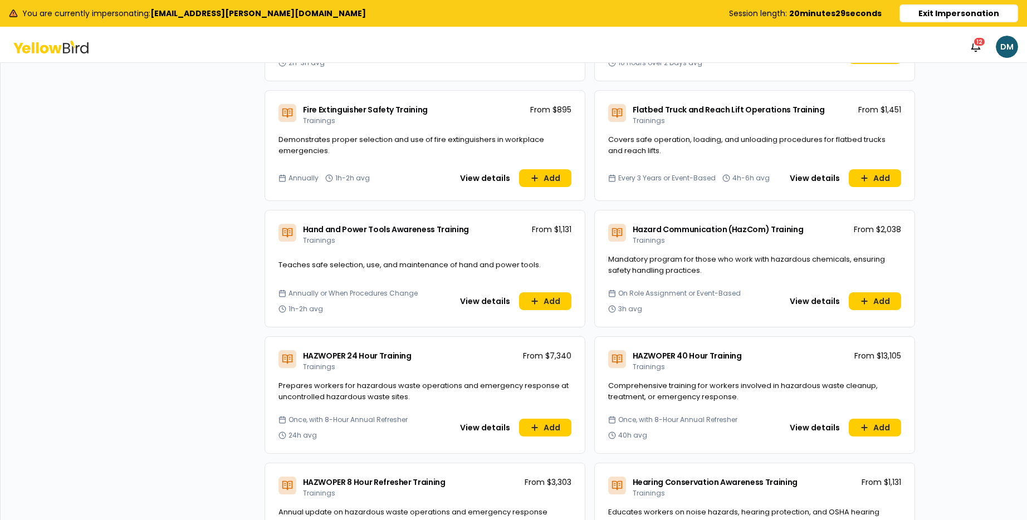
click at [951, 12] on button "Exit Impersonation" at bounding box center [959, 13] width 119 height 18
